Goal: Information Seeking & Learning: Learn about a topic

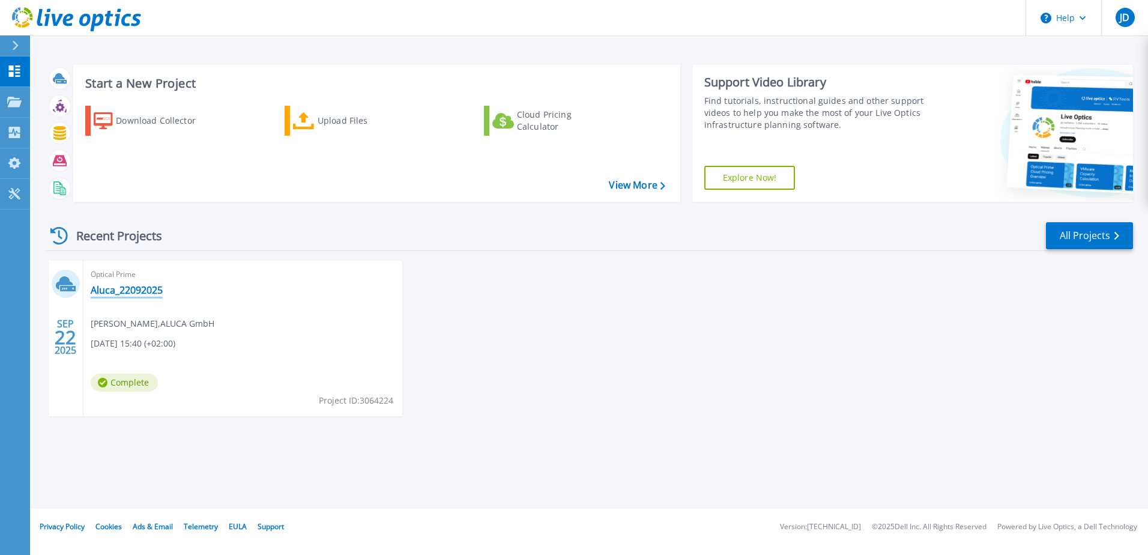
click at [138, 293] on link "Aluca_22092025" at bounding box center [127, 290] width 72 height 12
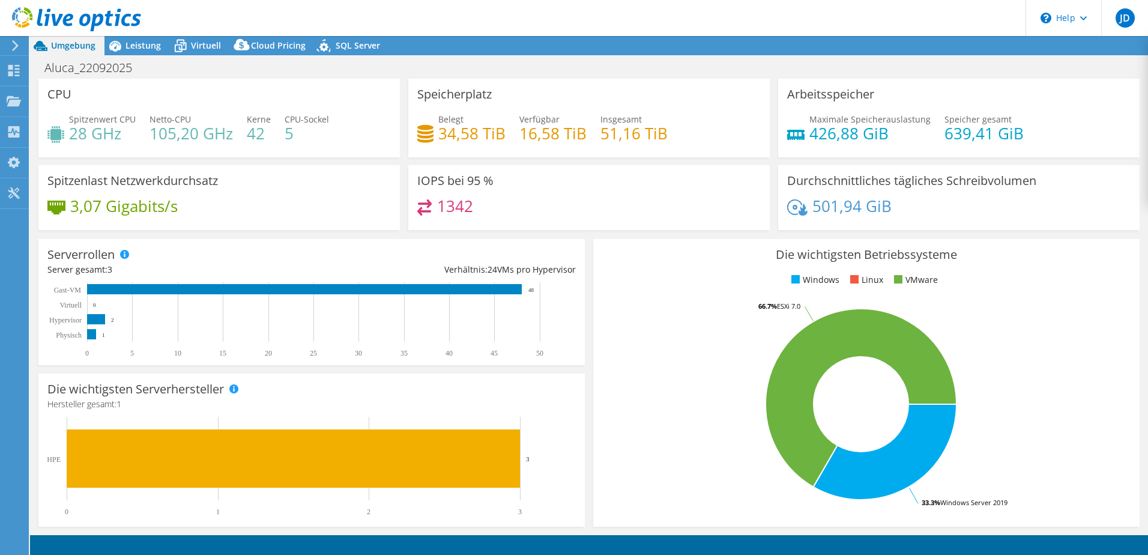
select select "EUFrankfurt"
select select "EUR"
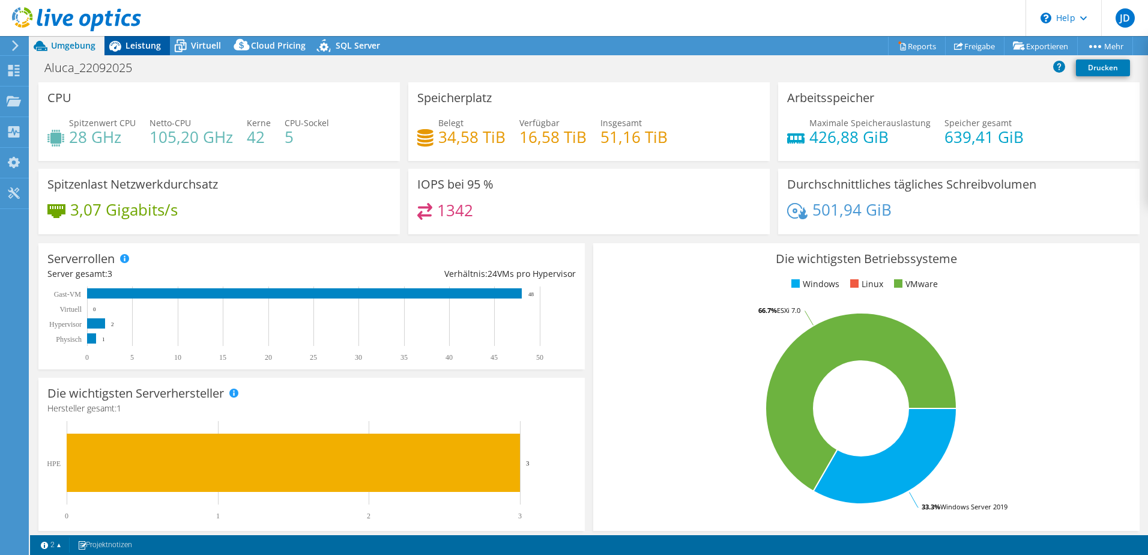
click at [138, 40] on span "Leistung" at bounding box center [142, 45] width 35 height 11
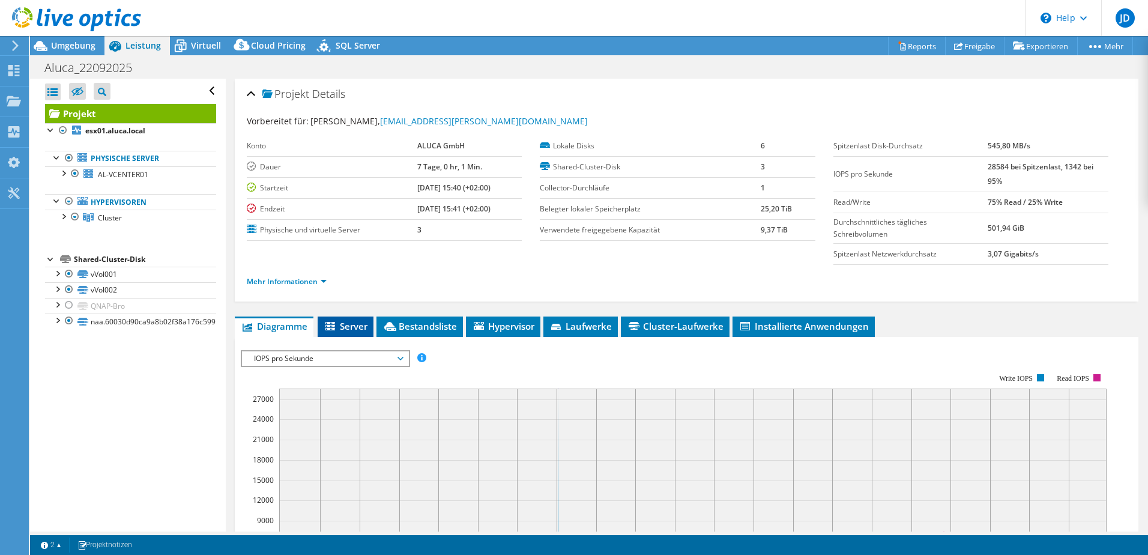
click at [353, 325] on span "Server" at bounding box center [345, 326] width 44 height 12
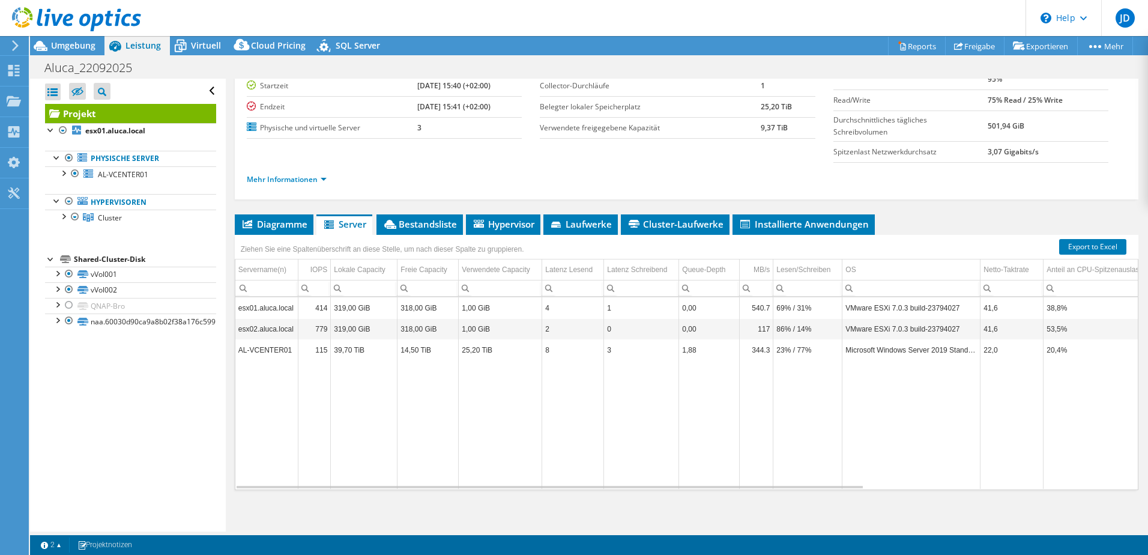
scroll to position [106, 0]
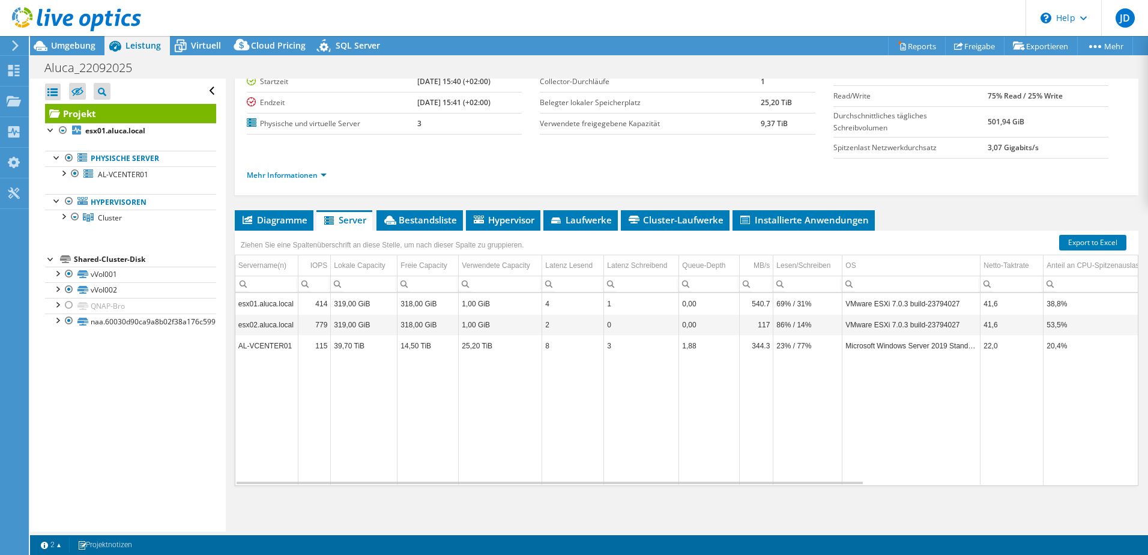
click at [271, 345] on td "AL-VCENTER01" at bounding box center [266, 345] width 63 height 21
click at [902, 346] on td "Microsoft Windows Server 2019 Standard" at bounding box center [911, 345] width 138 height 21
click at [415, 220] on span "Bestandsliste" at bounding box center [419, 220] width 74 height 12
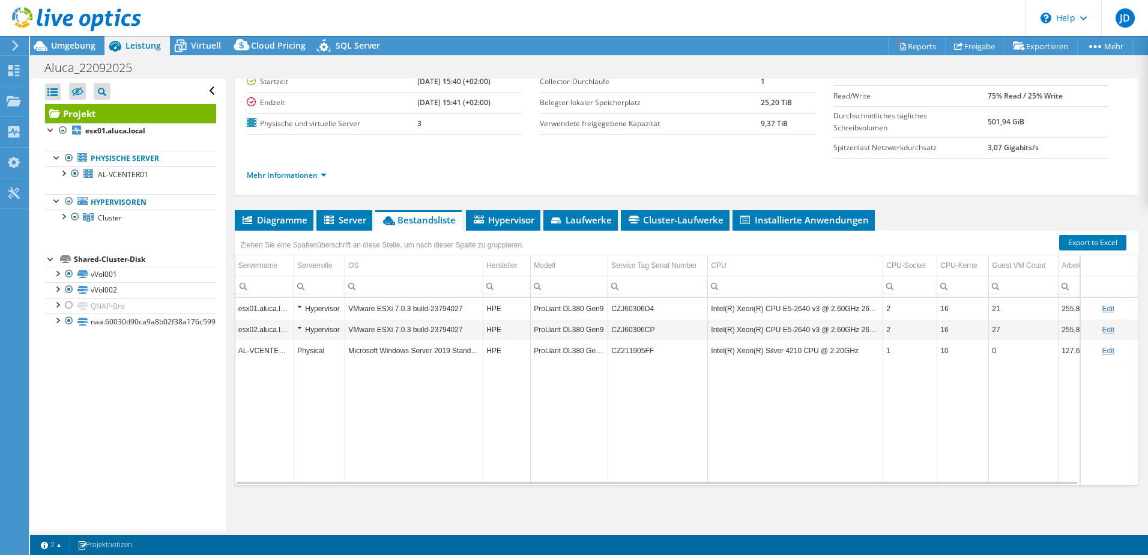
click at [785, 333] on td "Intel(R) Xeon(R) CPU E5-2640 v3 @ 2.60GHz 260 GHz" at bounding box center [795, 329] width 175 height 21
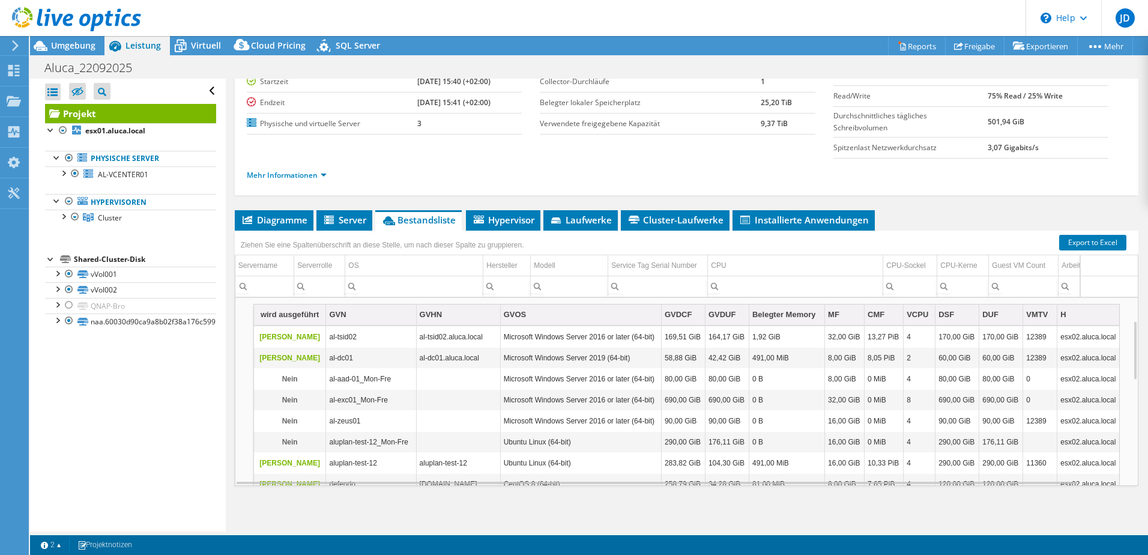
scroll to position [72, 0]
click at [298, 320] on div "wird ausgeführt" at bounding box center [289, 314] width 59 height 14
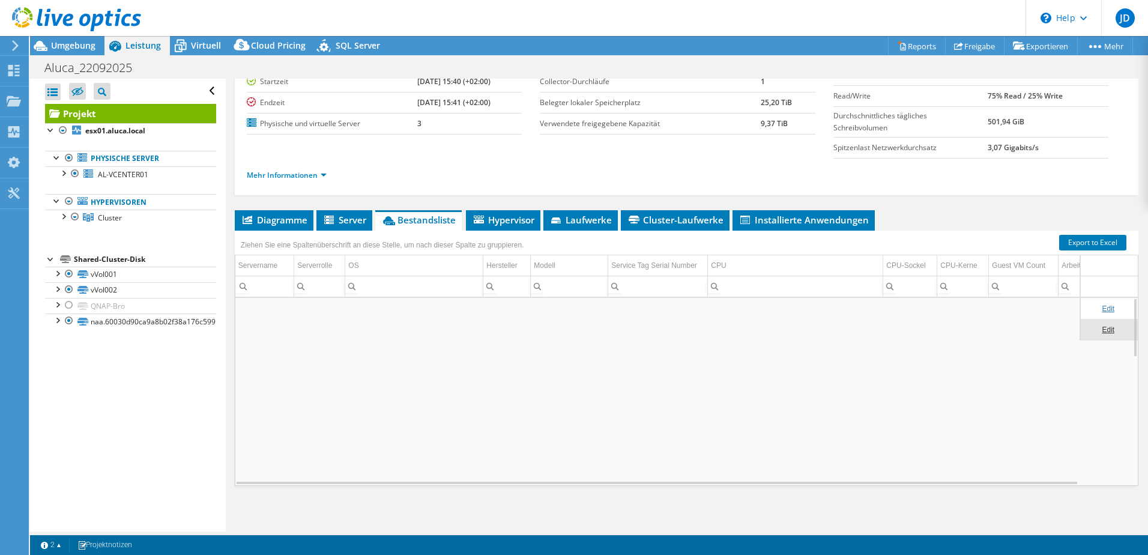
scroll to position [0, 0]
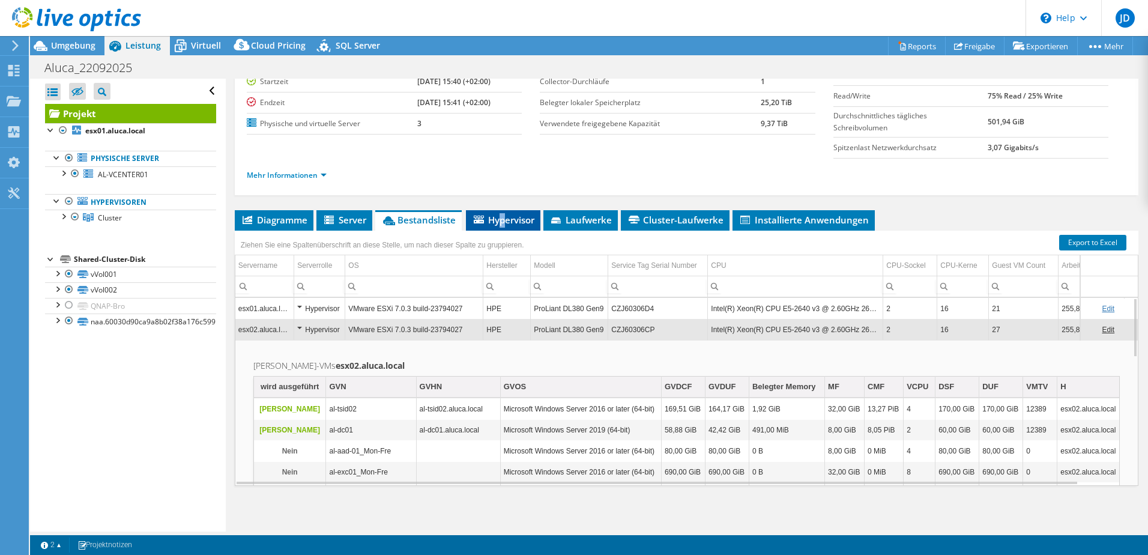
click at [503, 223] on span "Hypervisor" at bounding box center [503, 220] width 62 height 12
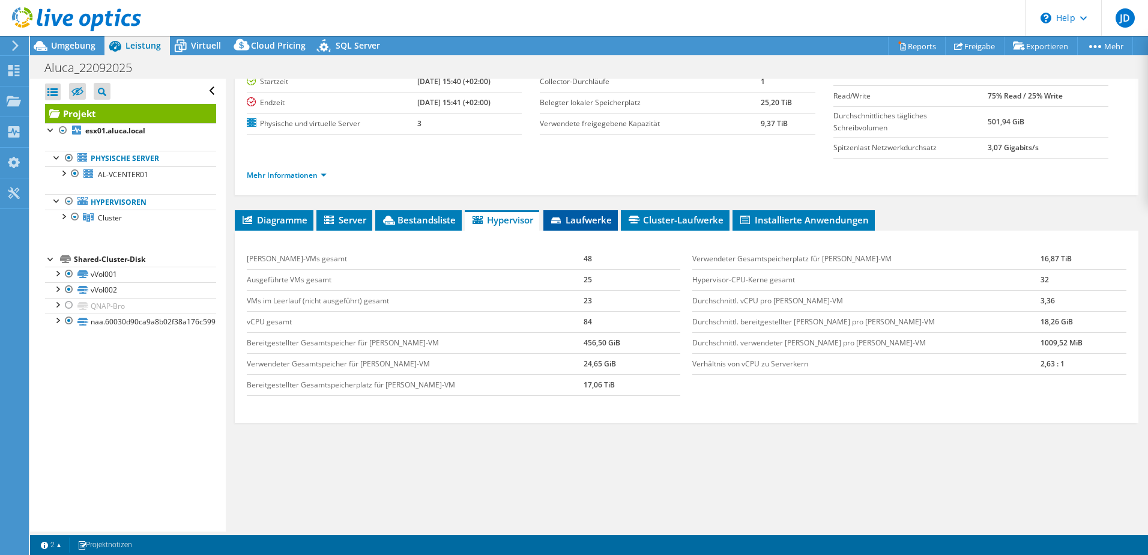
drag, startPoint x: 503, startPoint y: 223, endPoint x: 567, endPoint y: 223, distance: 63.6
click at [567, 223] on span "Laufwerke" at bounding box center [580, 220] width 62 height 12
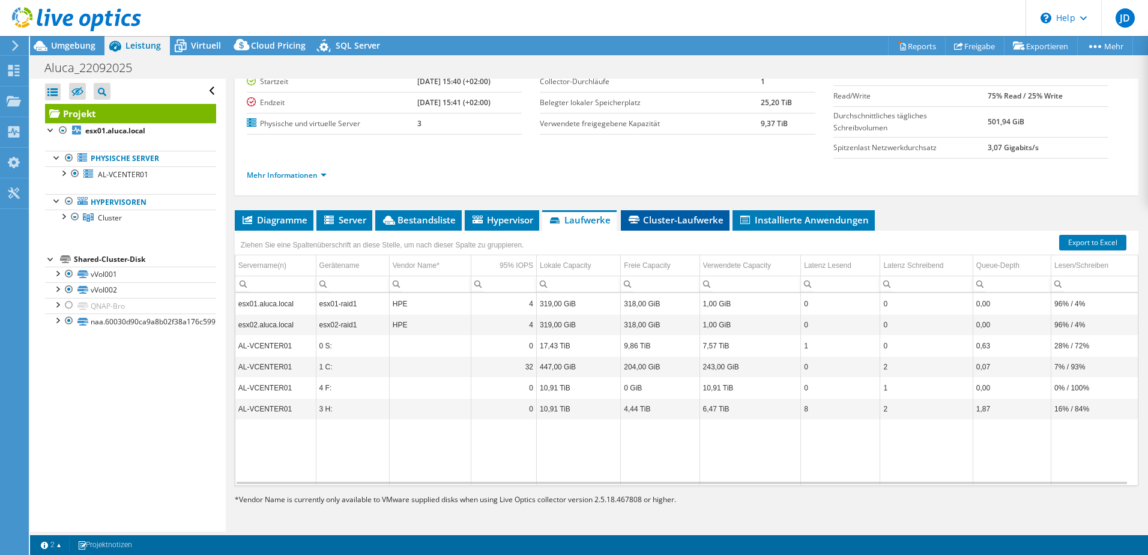
click at [688, 221] on span "Cluster-Laufwerke" at bounding box center [675, 220] width 97 height 12
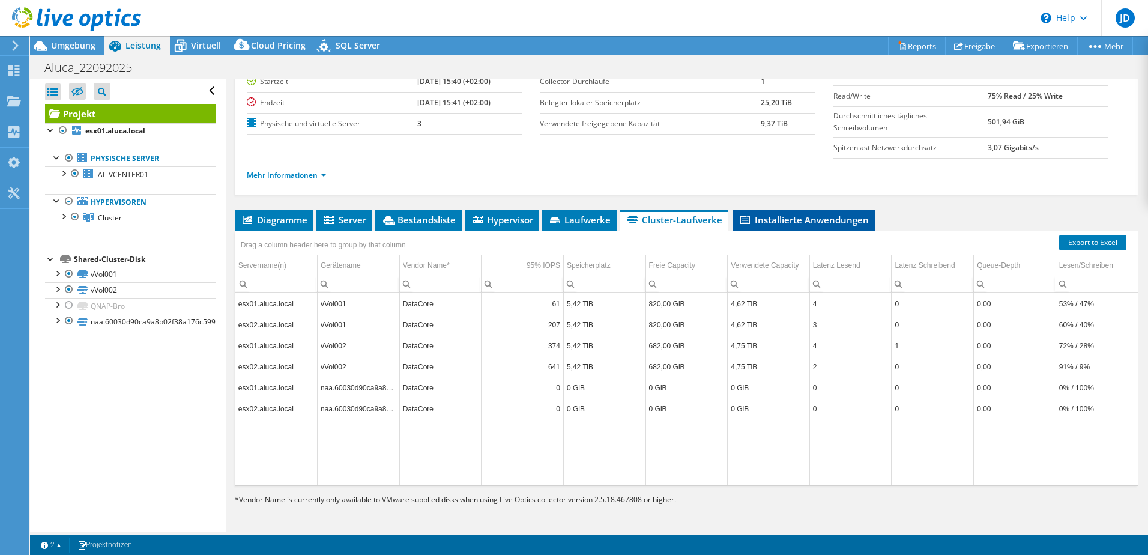
click at [815, 228] on li "Installierte Anwendungen" at bounding box center [803, 220] width 142 height 20
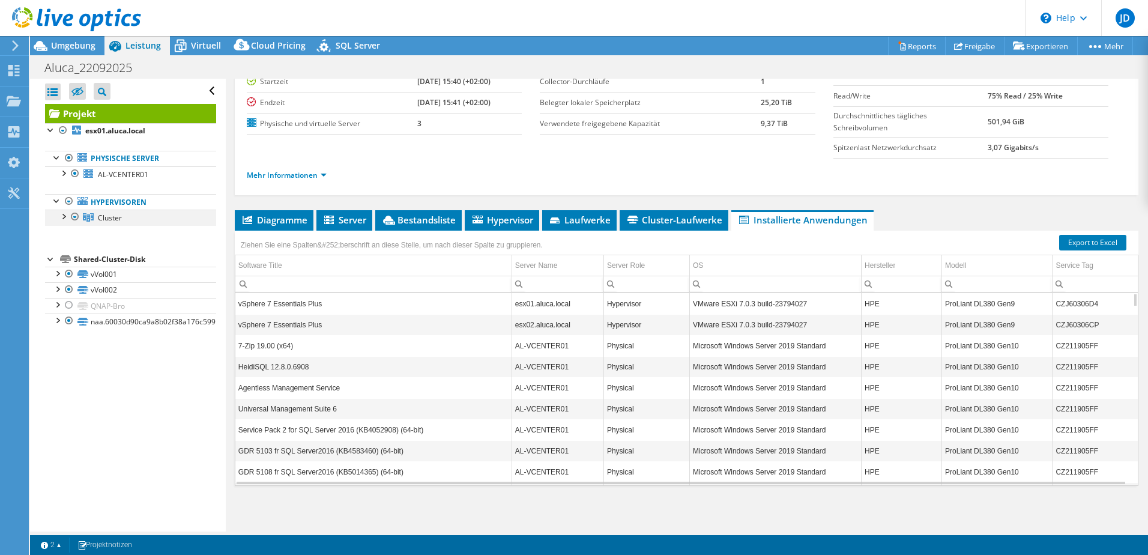
click at [63, 216] on div at bounding box center [63, 215] width 12 height 12
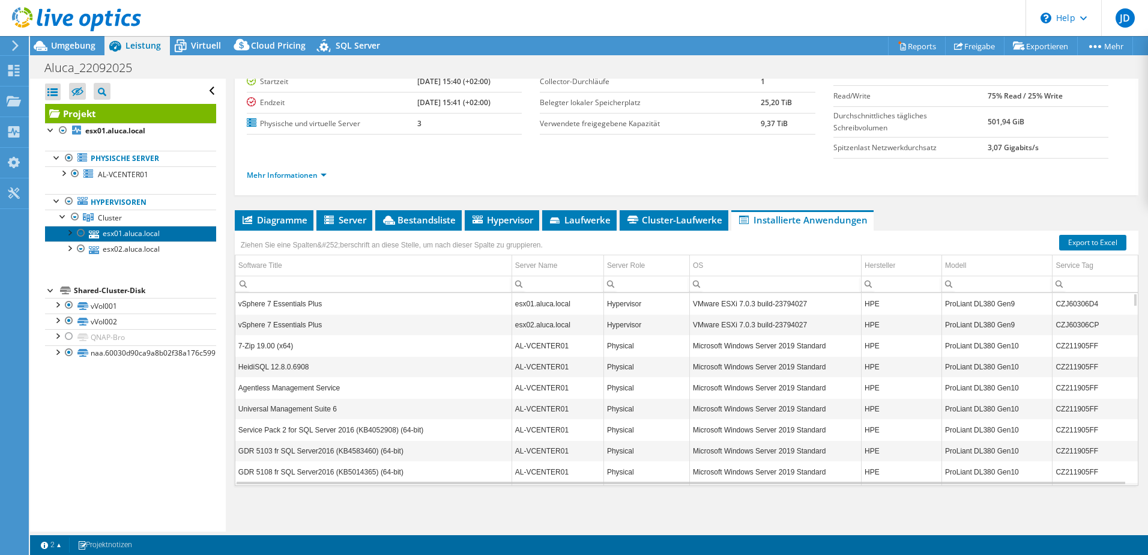
click at [121, 231] on link "esx01.aluca.local" at bounding box center [130, 234] width 171 height 16
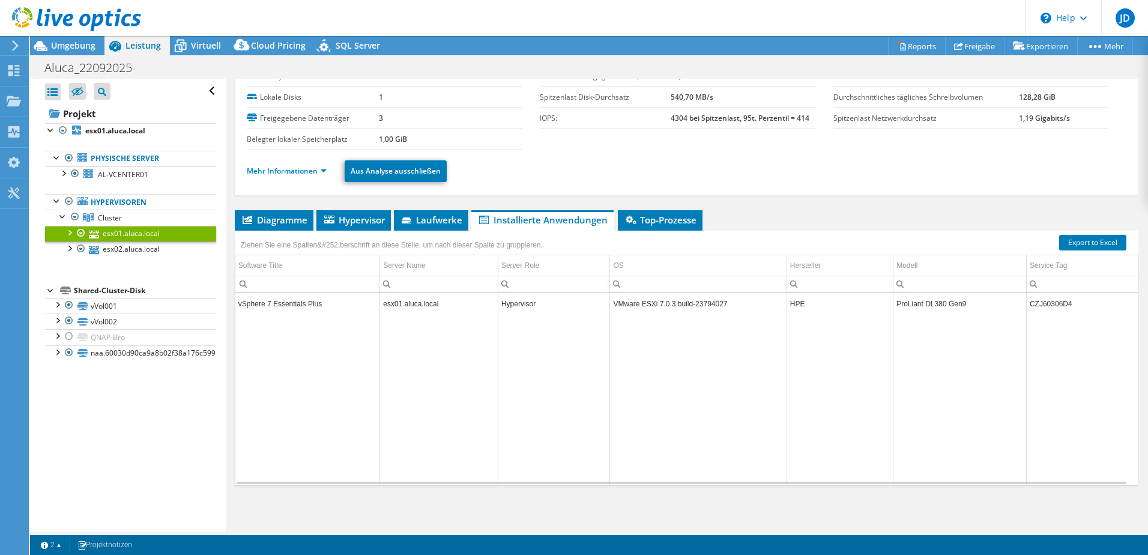
scroll to position [49, 0]
click at [249, 220] on icon at bounding box center [247, 219] width 10 height 8
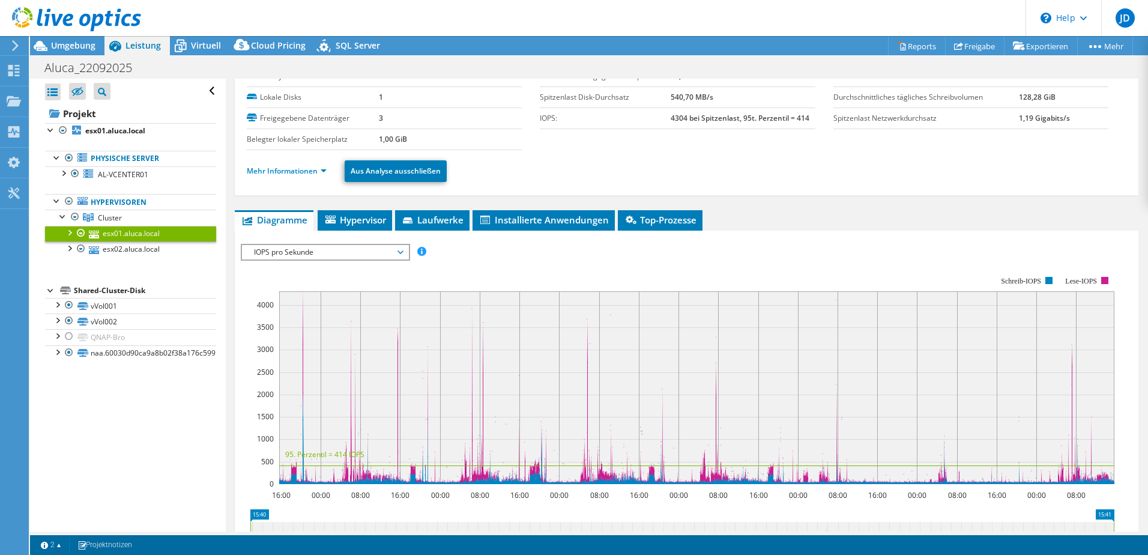
scroll to position [106, 0]
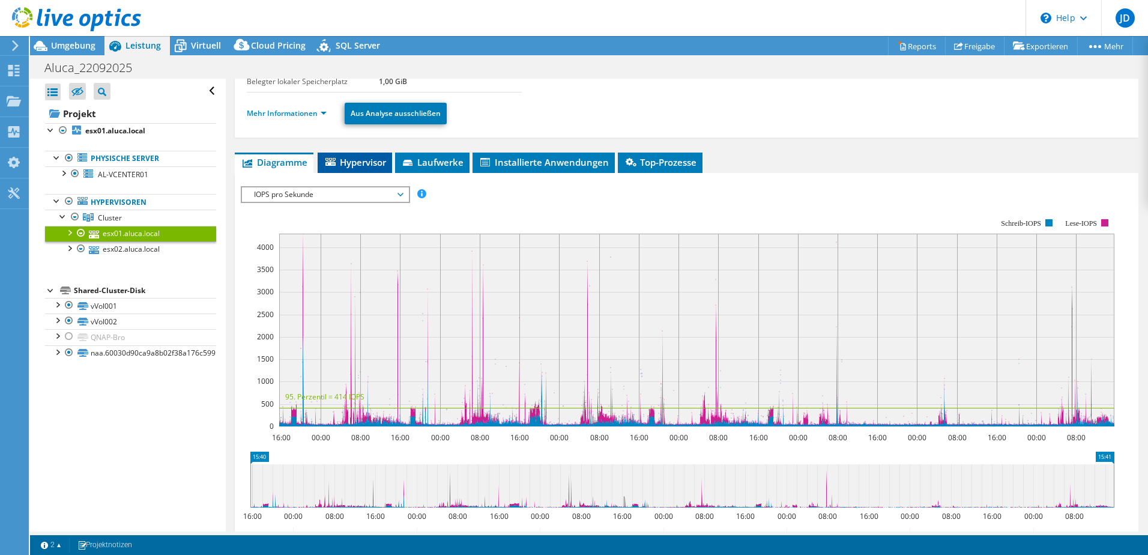
click at [373, 164] on span "Hypervisor" at bounding box center [354, 162] width 62 height 12
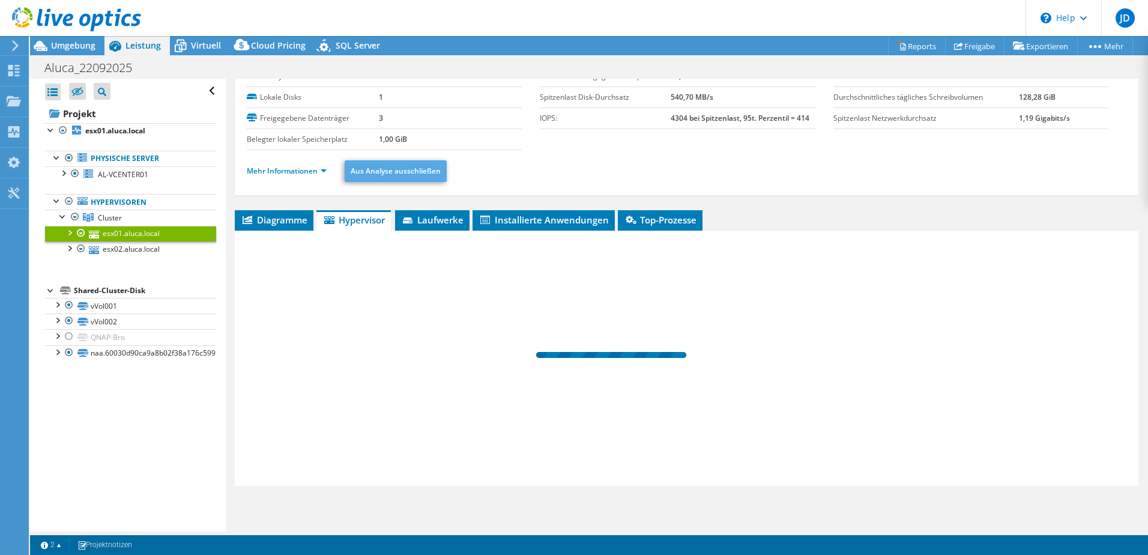
scroll to position [49, 0]
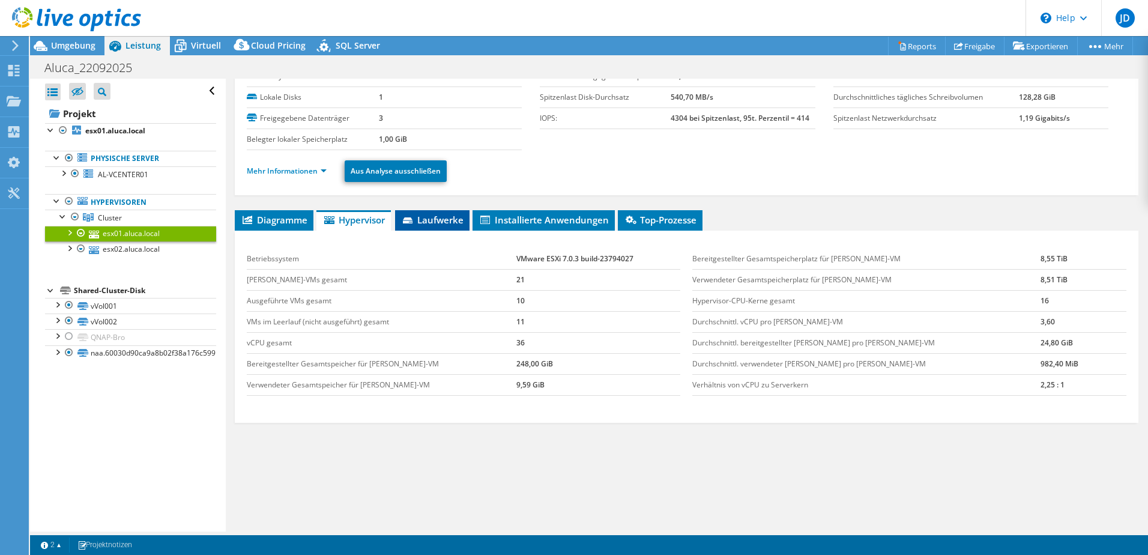
click at [439, 218] on span "Laufwerke" at bounding box center [432, 220] width 62 height 12
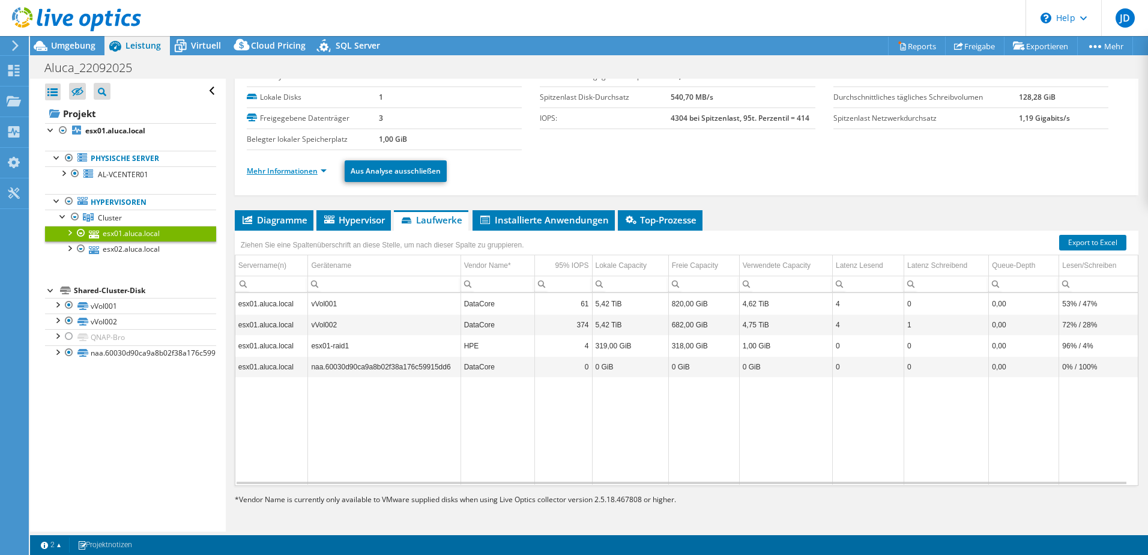
click at [301, 175] on link "Mehr Informationen" at bounding box center [287, 171] width 80 height 10
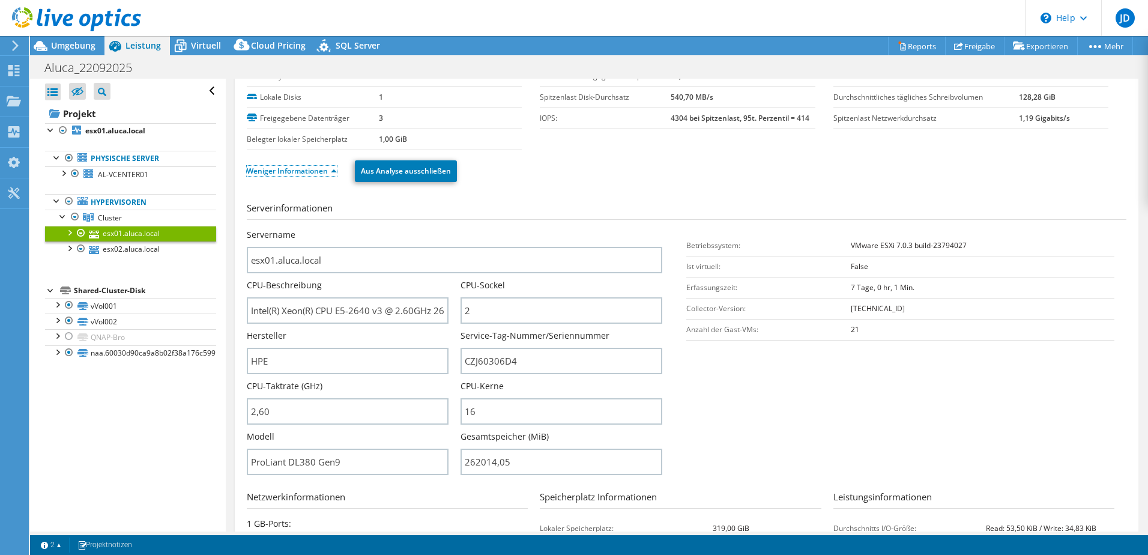
scroll to position [0, 0]
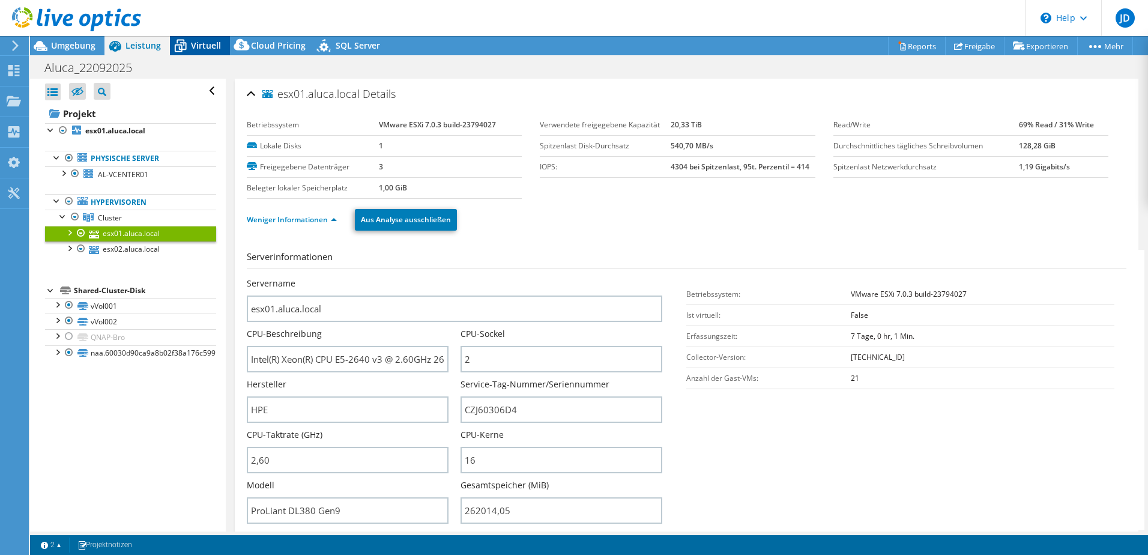
click at [205, 46] on span "Virtuell" at bounding box center [206, 45] width 30 height 11
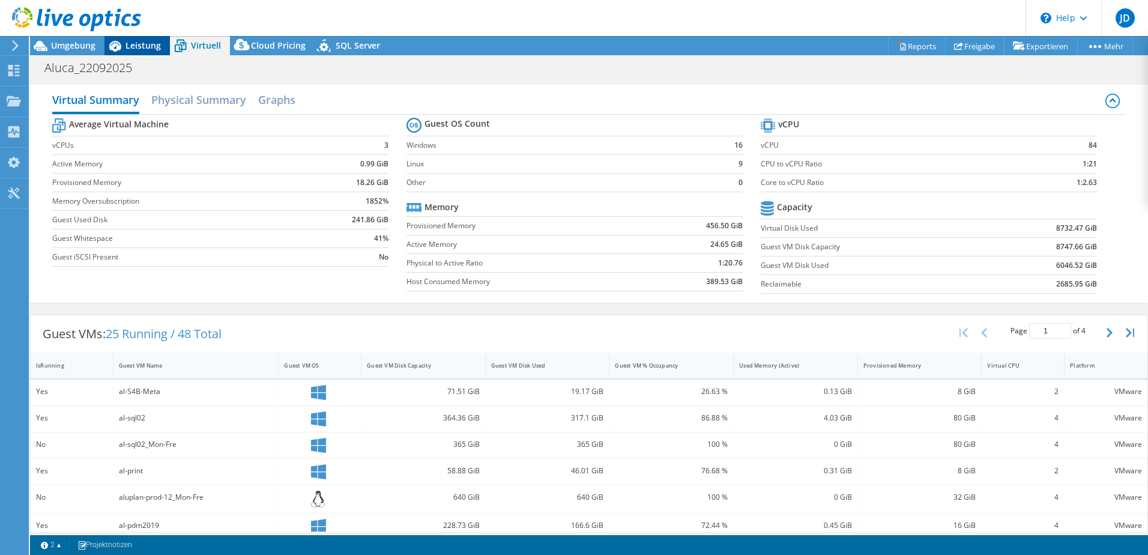
click at [133, 48] on span "Leistung" at bounding box center [142, 45] width 35 height 11
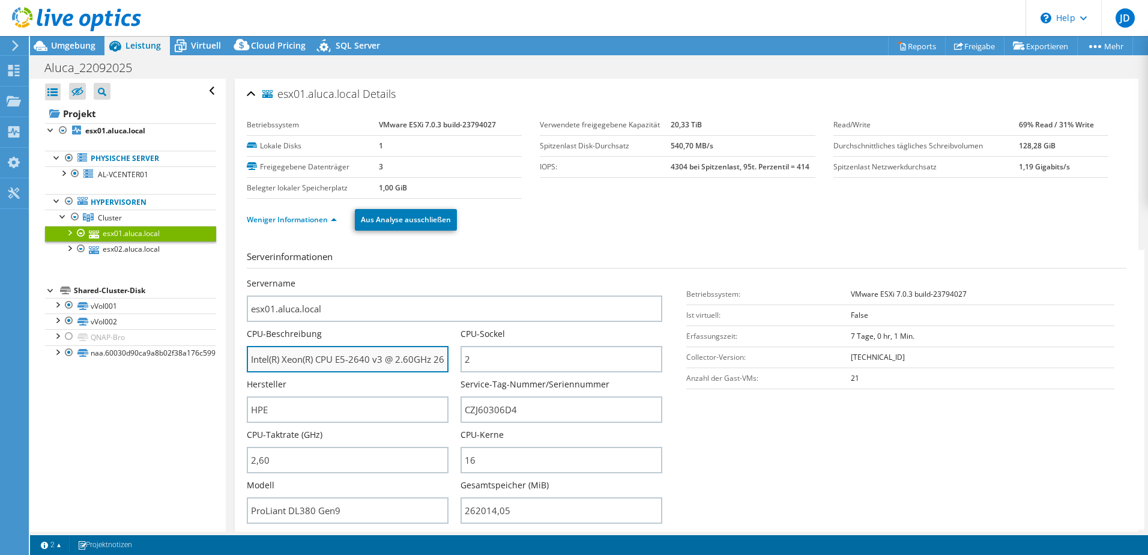
drag, startPoint x: 369, startPoint y: 362, endPoint x: 355, endPoint y: 364, distance: 13.9
click at [355, 364] on input "Intel(R) Xeon(R) CPU E5-2640 v3 @ 2.60GHz 260 GHz" at bounding box center [348, 359] width 202 height 26
drag, startPoint x: 286, startPoint y: 361, endPoint x: 382, endPoint y: 358, distance: 96.7
click at [382, 358] on input "Intel(R) Xeon(R) CPU E5-2640 v3 @ 2.60GHz 260 GHz" at bounding box center [348, 359] width 202 height 26
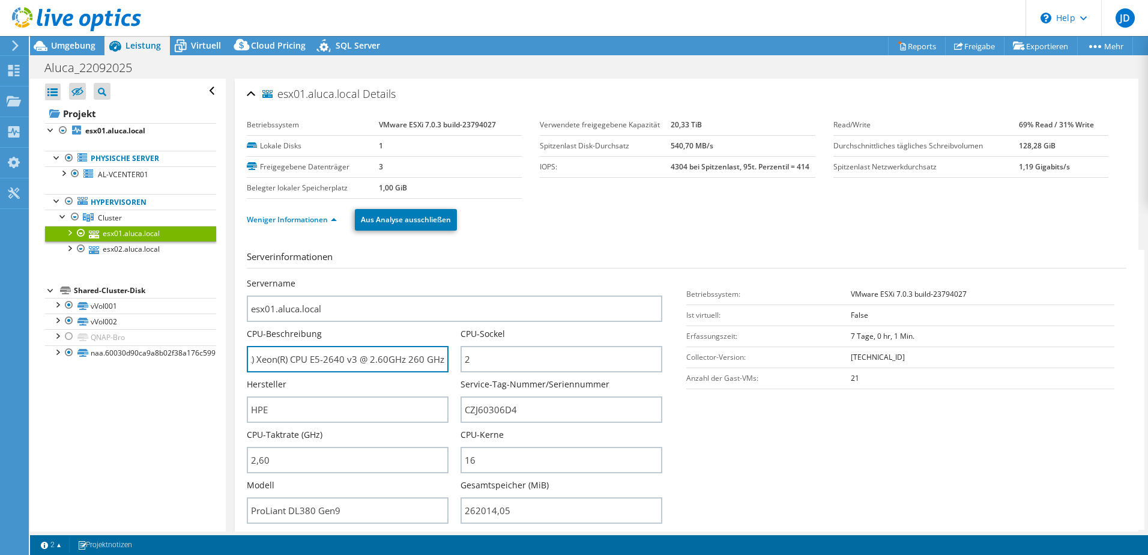
drag, startPoint x: 397, startPoint y: 357, endPoint x: 447, endPoint y: 356, distance: 49.8
click at [447, 356] on div "CPU-Beschreibung Intel(R) Xeon(R) CPU E5-2640 v3 @ 2.60GHz 260 GHz" at bounding box center [354, 350] width 214 height 44
click at [203, 43] on span "Virtuell" at bounding box center [206, 45] width 30 height 11
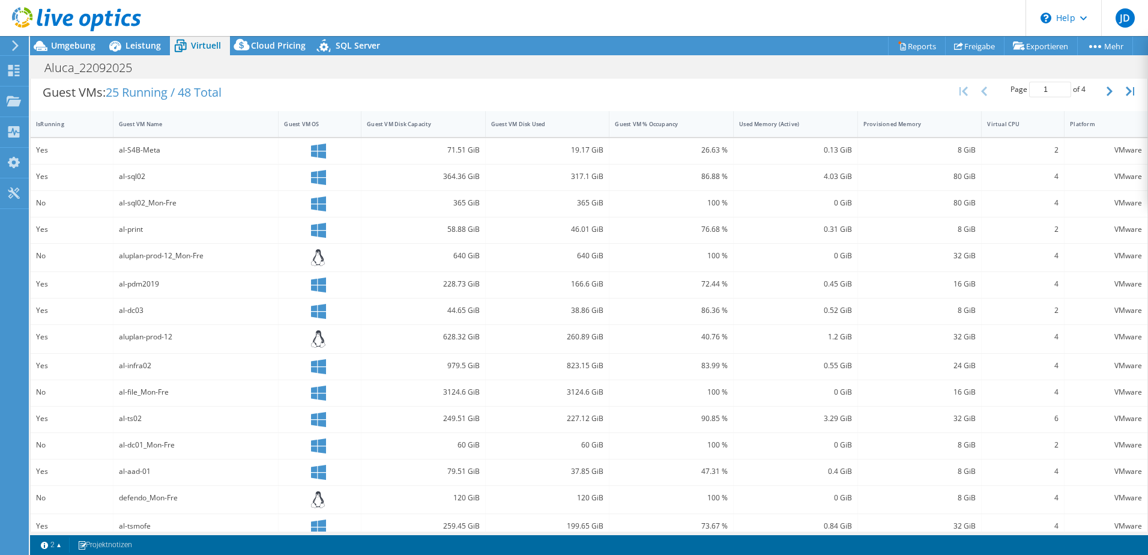
scroll to position [256, 0]
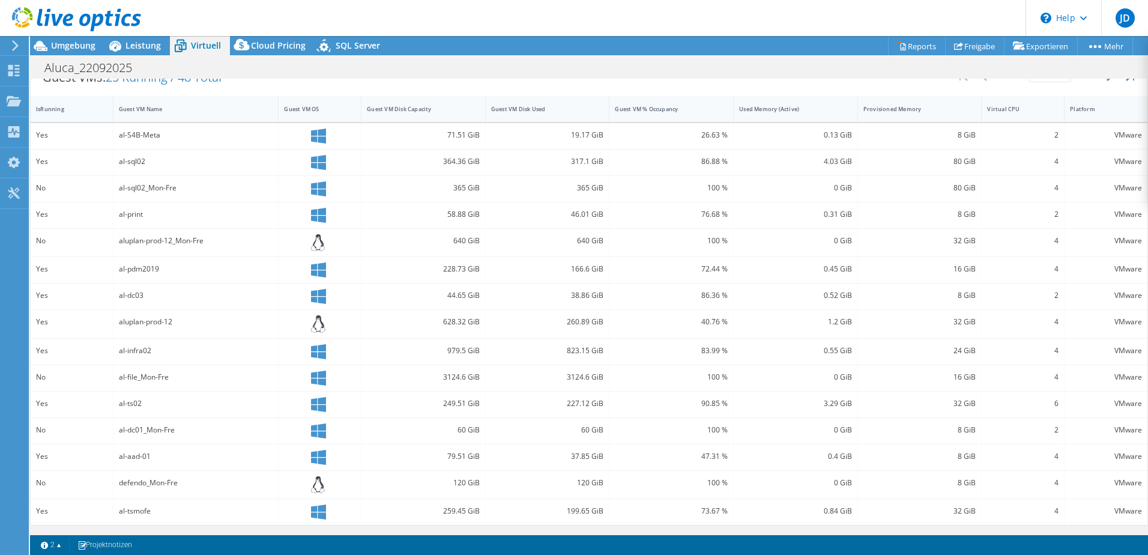
click at [73, 112] on div "IsRunning" at bounding box center [64, 109] width 57 height 8
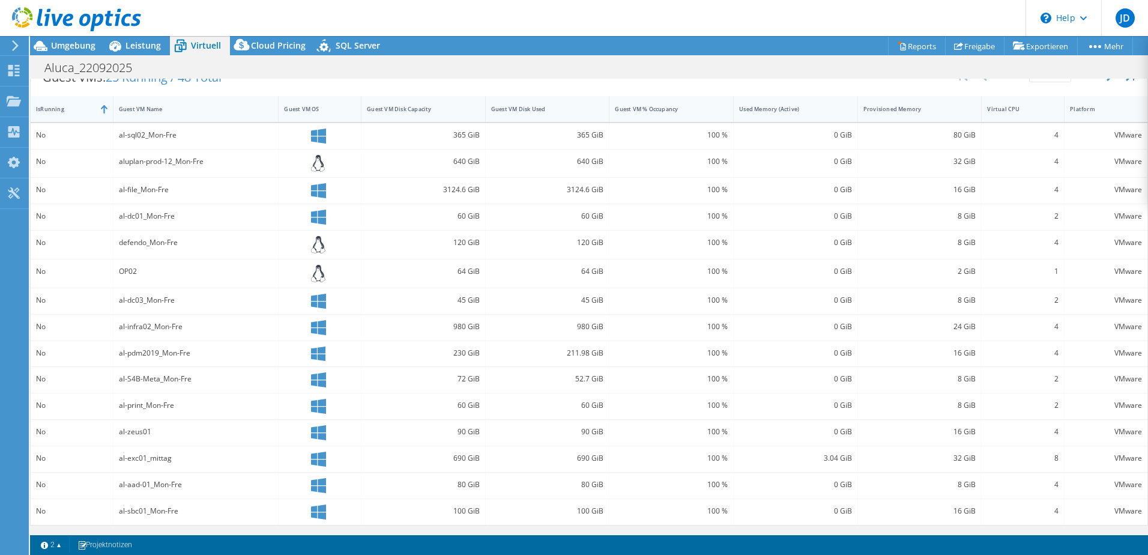
click at [76, 113] on div "IsRunning" at bounding box center [65, 109] width 68 height 19
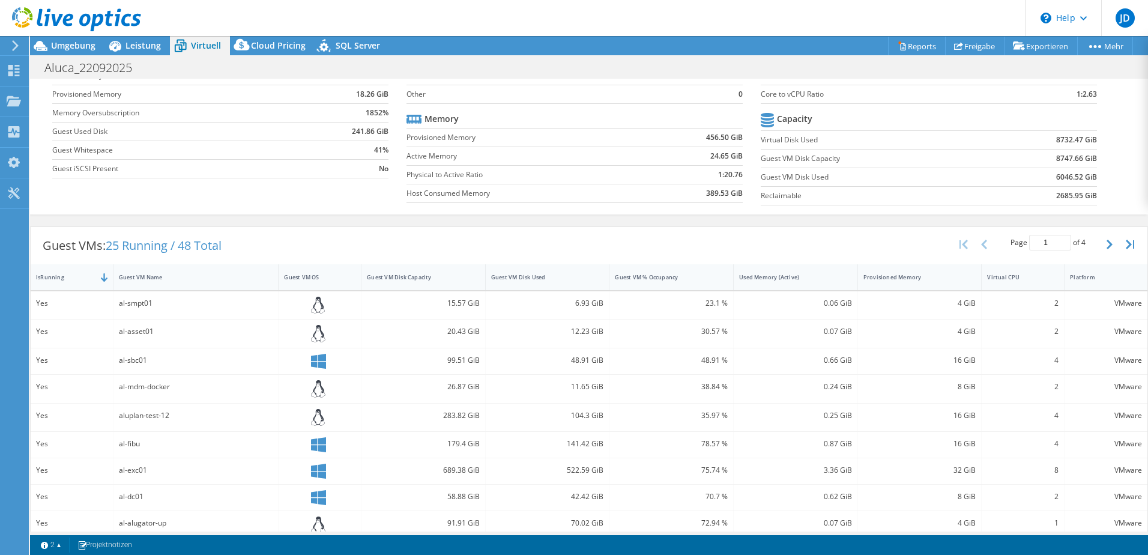
scroll to position [88, 0]
drag, startPoint x: 1098, startPoint y: 250, endPoint x: 987, endPoint y: 262, distance: 111.7
click at [1100, 250] on button "button" at bounding box center [1110, 244] width 20 height 23
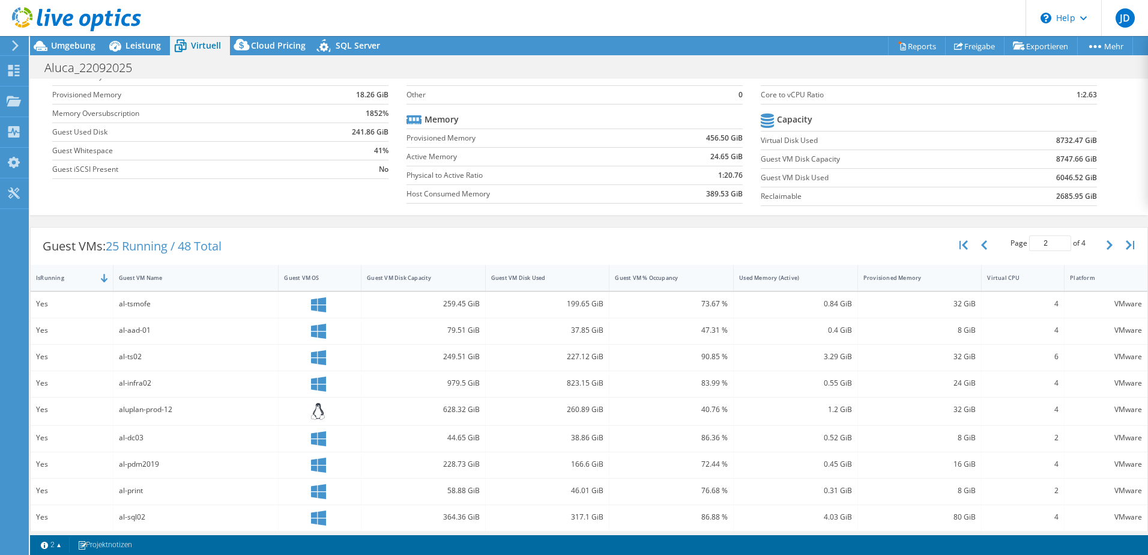
scroll to position [148, 0]
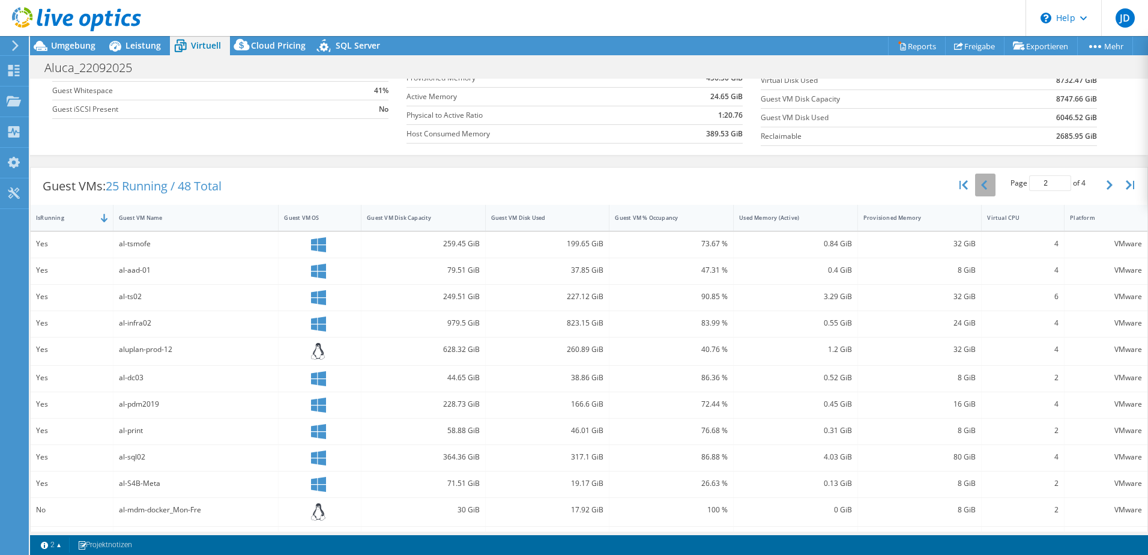
click at [979, 186] on button "button" at bounding box center [985, 184] width 20 height 23
type input "1"
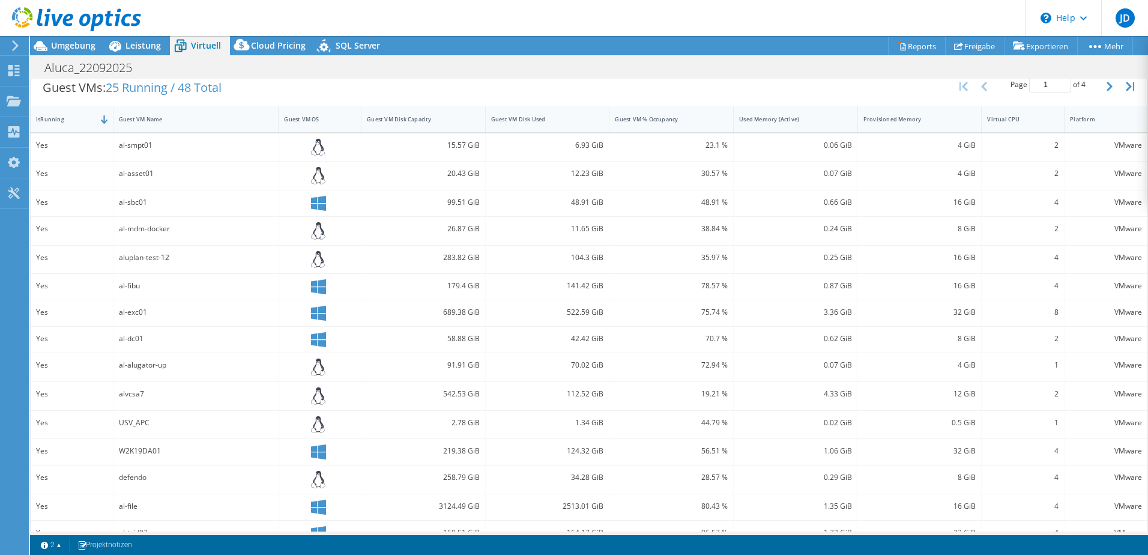
scroll to position [268, 0]
